Goal: Obtain resource: Download file/media

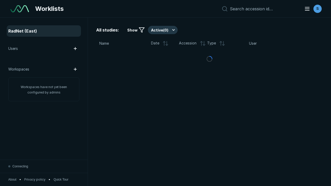
scroll to position [1412, 2153]
